Goal: Task Accomplishment & Management: Use online tool/utility

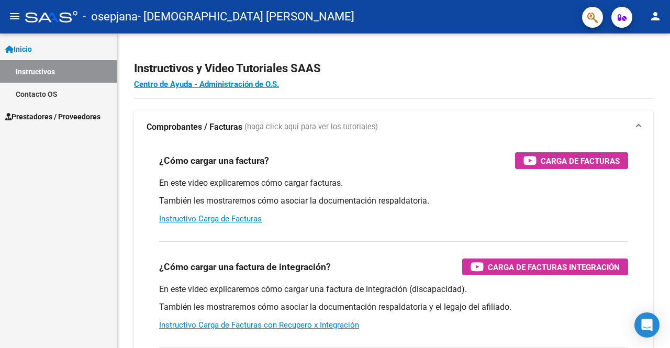
click at [92, 114] on span "Prestadores / Proveedores" at bounding box center [52, 117] width 95 height 12
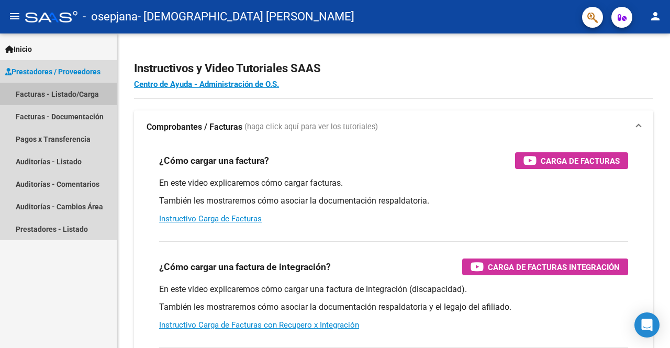
click at [91, 93] on link "Facturas - Listado/Carga" at bounding box center [58, 94] width 117 height 23
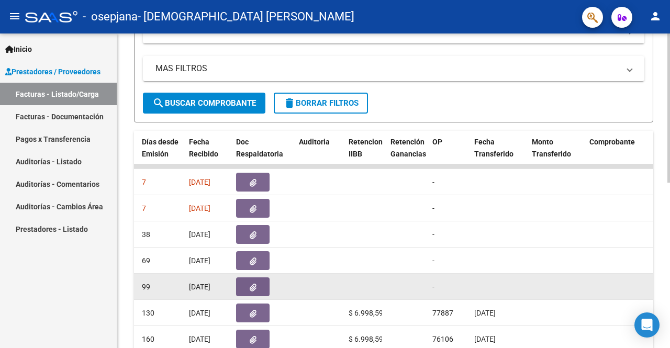
scroll to position [191, 0]
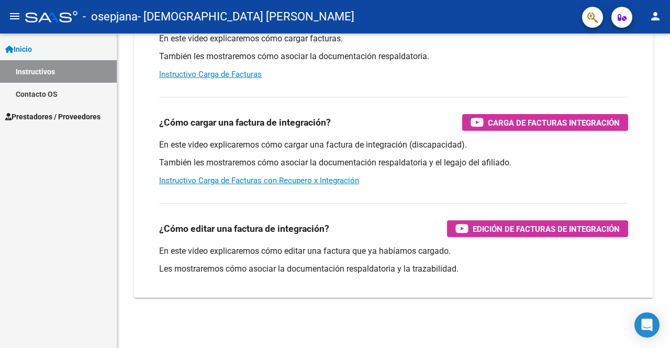
scroll to position [145, 0]
click at [65, 118] on span "Prestadores / Proveedores" at bounding box center [52, 117] width 95 height 12
click at [79, 116] on span "Prestadores / Proveedores" at bounding box center [52, 117] width 95 height 12
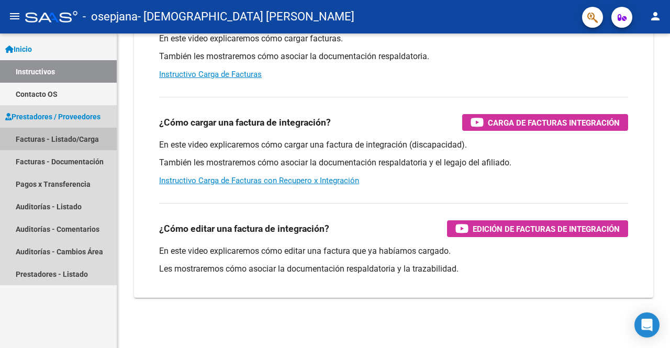
click at [83, 135] on link "Facturas - Listado/Carga" at bounding box center [58, 139] width 117 height 23
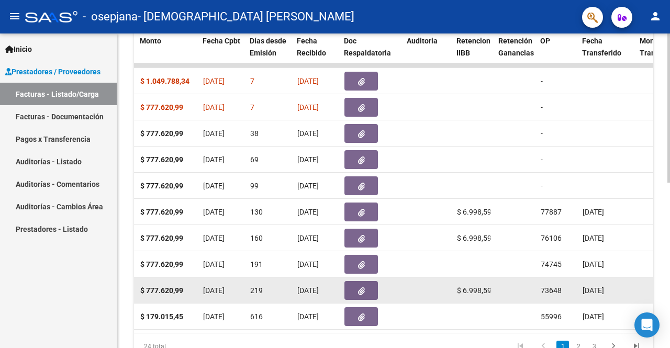
scroll to position [244, 0]
